Goal: Task Accomplishment & Management: Use online tool/utility

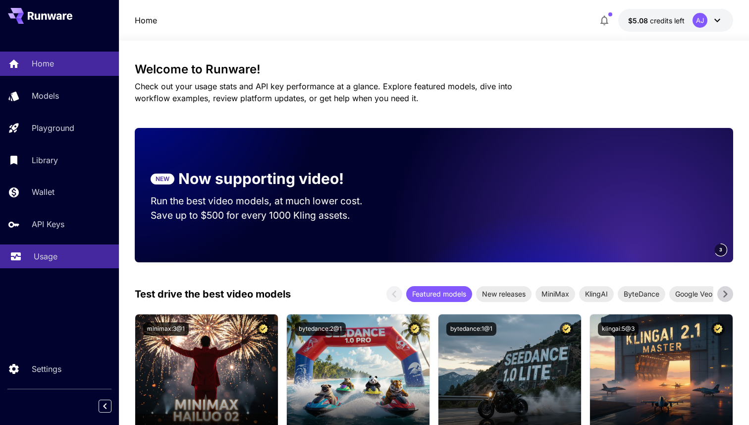
click at [41, 261] on p "Usage" at bounding box center [46, 256] width 24 height 12
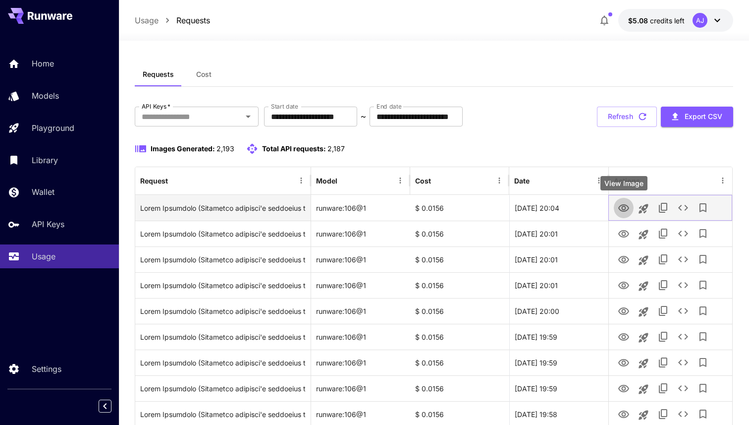
click at [625, 205] on icon "View Image" at bounding box center [623, 207] width 11 height 7
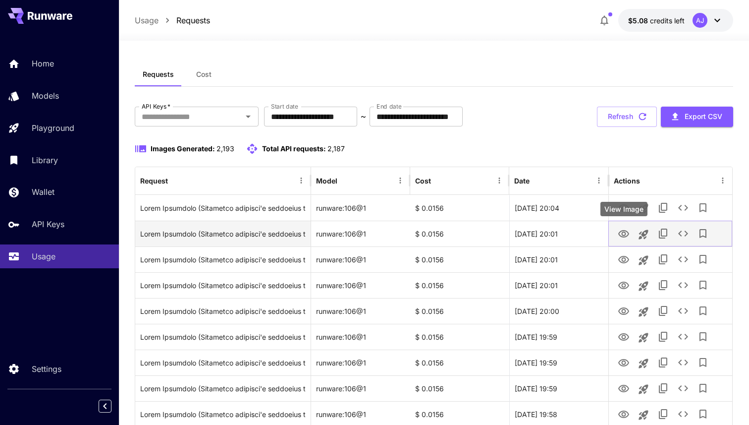
click at [626, 230] on icon "View Image" at bounding box center [623, 233] width 11 height 7
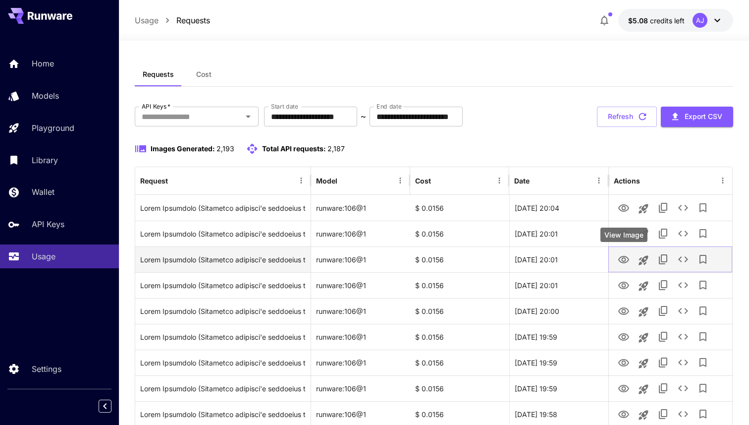
click at [625, 260] on icon "View Image" at bounding box center [624, 260] width 12 height 12
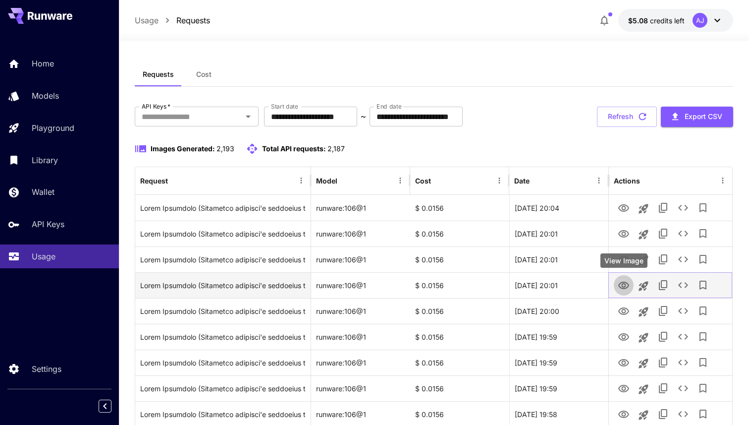
click at [624, 283] on icon "View Image" at bounding box center [623, 284] width 11 height 7
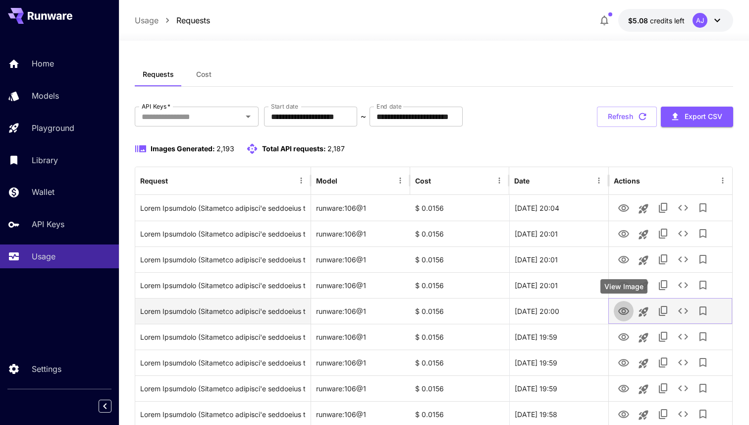
click at [622, 316] on icon "View Image" at bounding box center [624, 311] width 12 height 12
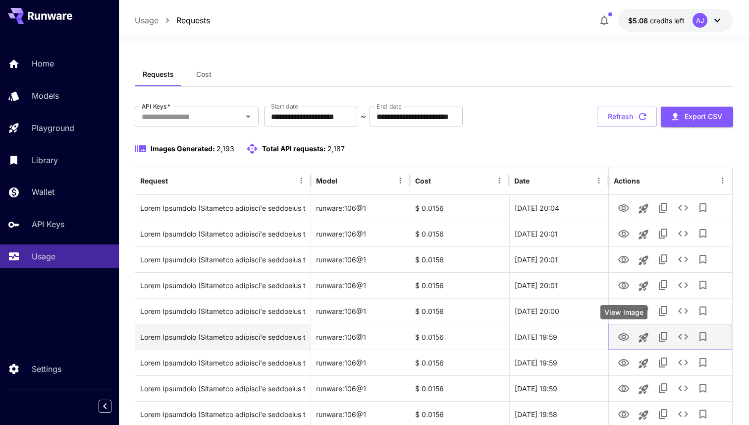
click at [622, 330] on link "View Image" at bounding box center [624, 336] width 12 height 12
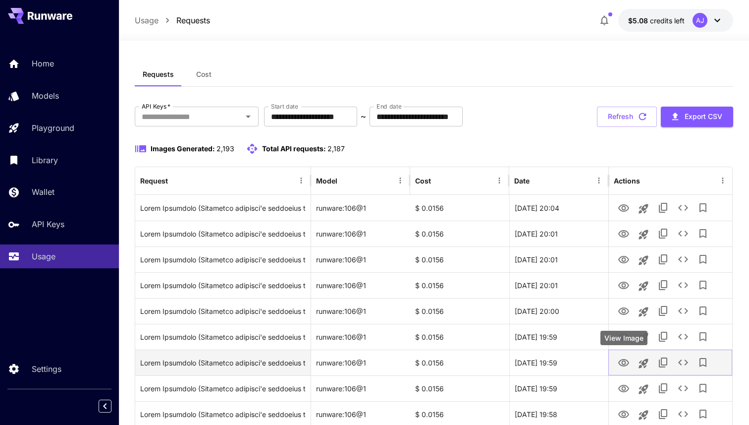
click at [623, 356] on link "View Image" at bounding box center [624, 362] width 12 height 12
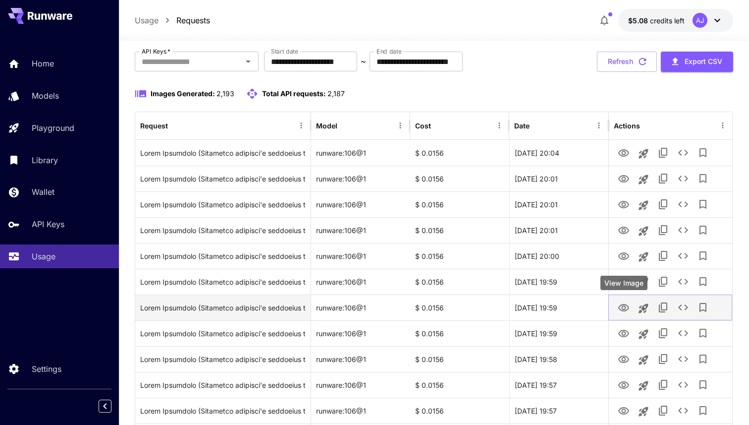
scroll to position [65, 0]
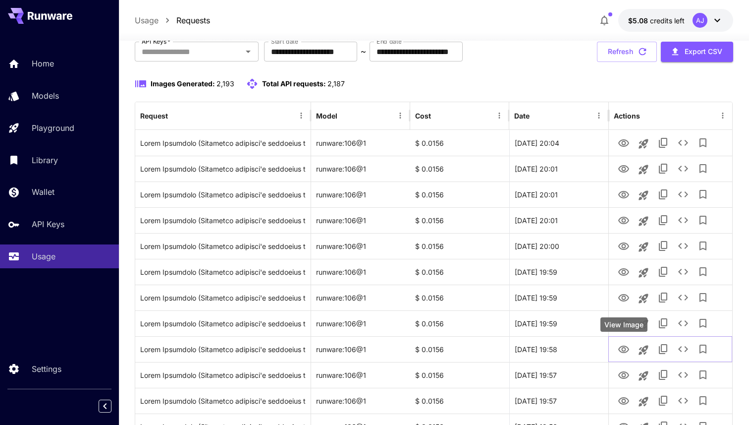
click at [623, 324] on div "View Image" at bounding box center [623, 324] width 47 height 14
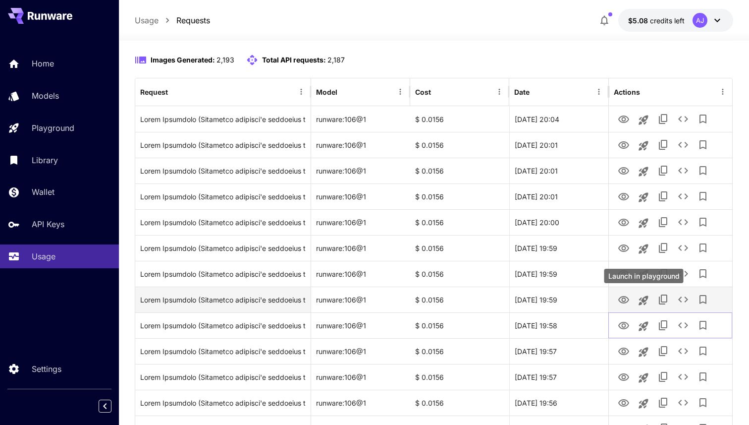
scroll to position [110, 0]
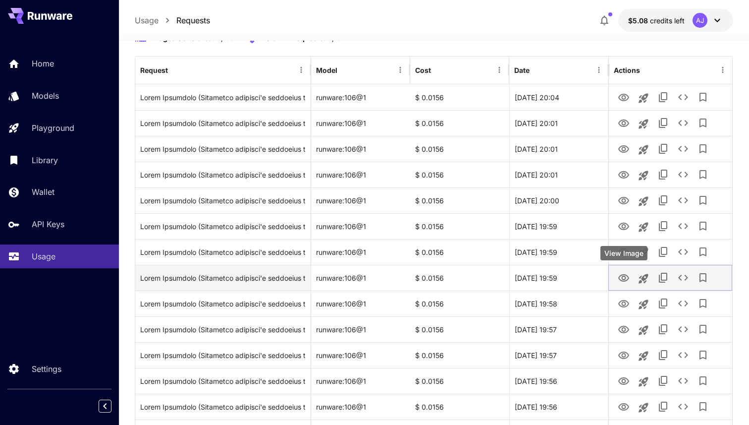
click at [627, 280] on icon "View Image" at bounding box center [623, 277] width 11 height 7
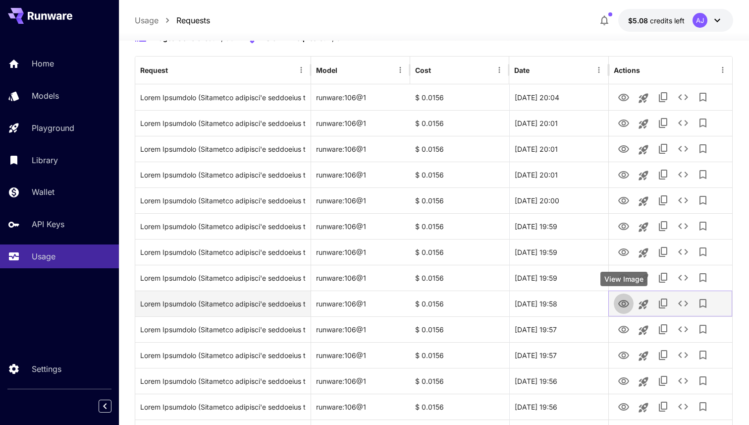
click at [625, 301] on icon "View Image" at bounding box center [624, 304] width 12 height 12
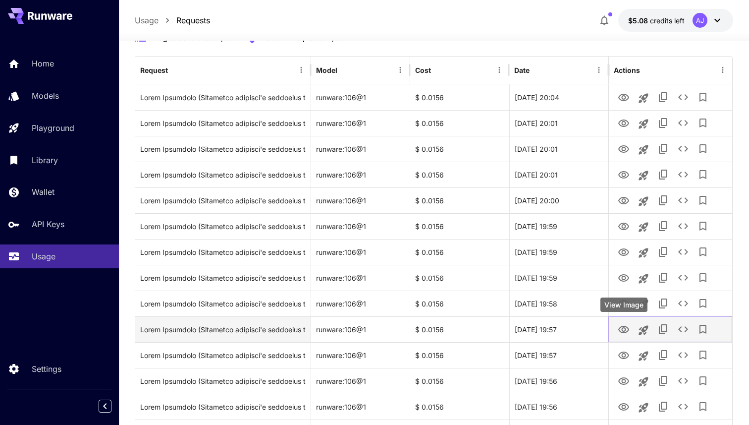
click at [619, 324] on icon "View Image" at bounding box center [624, 330] width 12 height 12
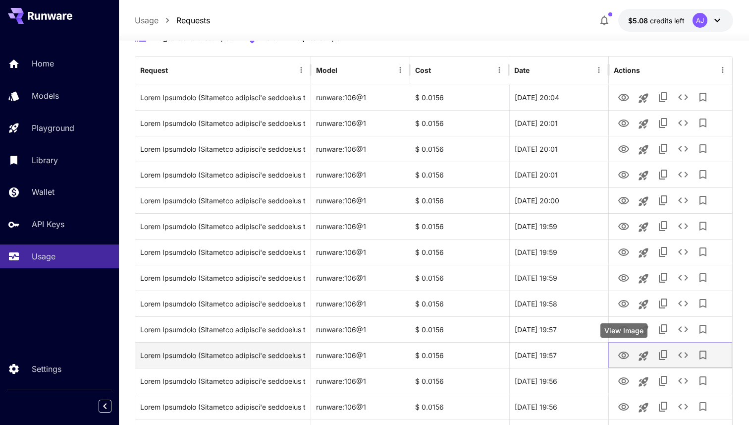
click at [623, 349] on icon "View Image" at bounding box center [624, 355] width 12 height 12
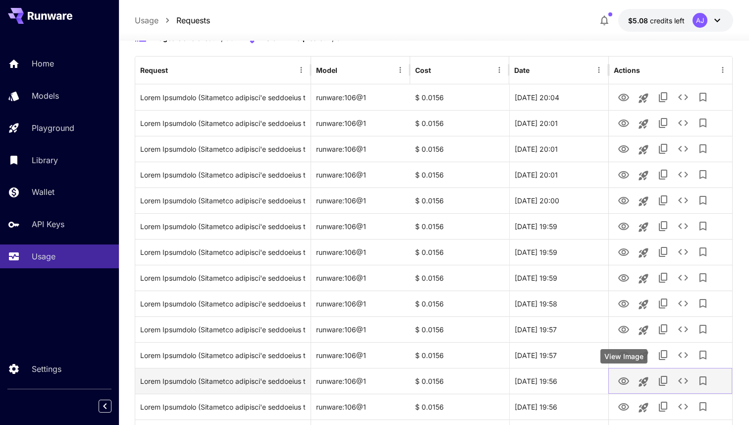
click at [626, 376] on icon "View Image" at bounding box center [624, 381] width 12 height 12
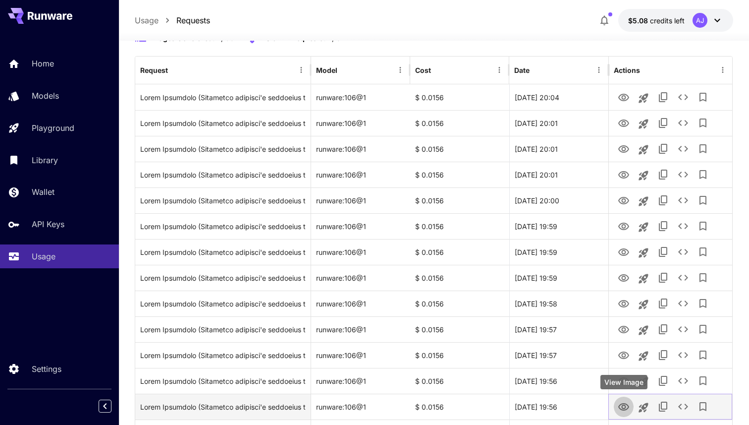
click at [625, 401] on icon "View Image" at bounding box center [624, 407] width 12 height 12
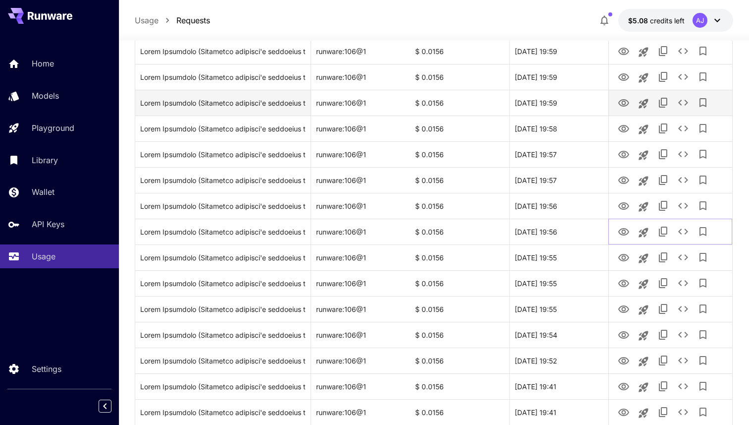
scroll to position [288, 0]
